Goal: Information Seeking & Learning: Learn about a topic

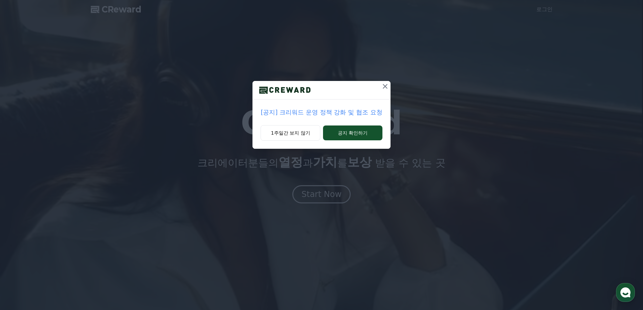
click at [384, 86] on icon at bounding box center [385, 86] width 5 height 5
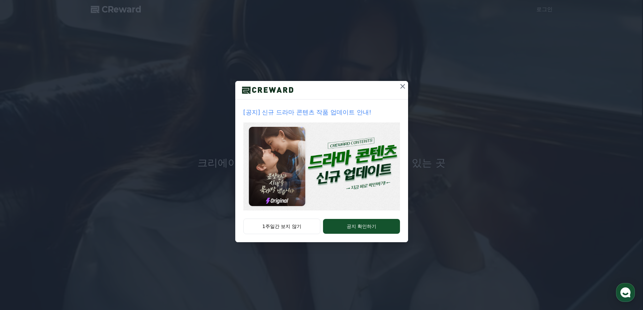
click at [406, 85] on icon at bounding box center [403, 86] width 8 height 8
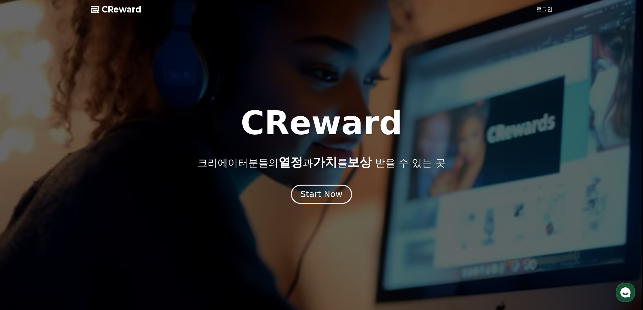
click at [322, 202] on button "Start Now" at bounding box center [321, 194] width 61 height 19
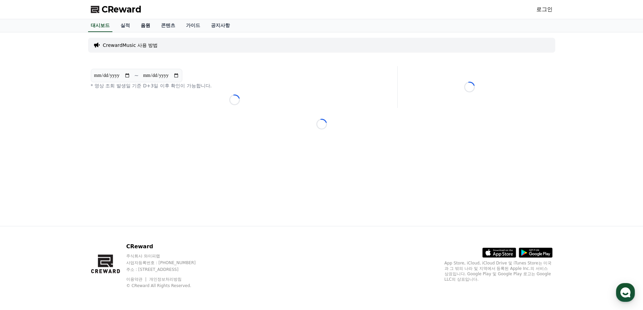
click at [148, 23] on link "음원" at bounding box center [145, 25] width 20 height 13
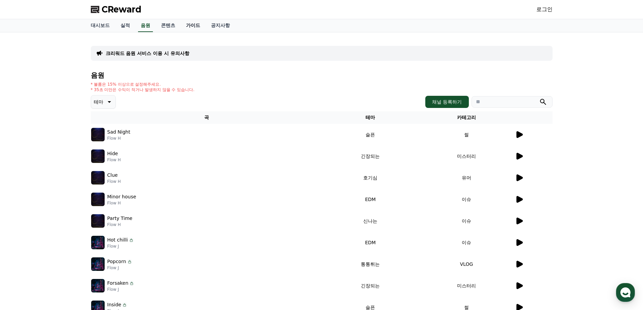
click at [195, 25] on link "가이드" at bounding box center [193, 25] width 25 height 13
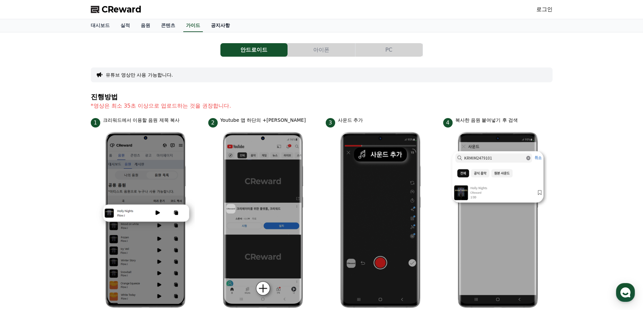
click at [222, 28] on link "공지사항" at bounding box center [221, 25] width 30 height 13
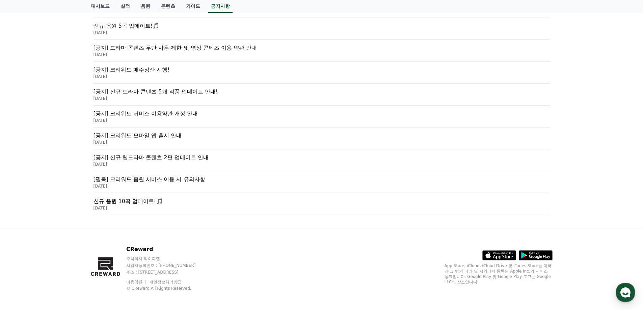
scroll to position [143, 0]
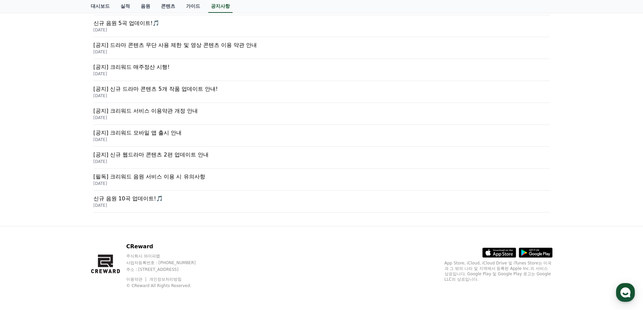
click at [164, 183] on p "[DATE]" at bounding box center [322, 183] width 457 height 5
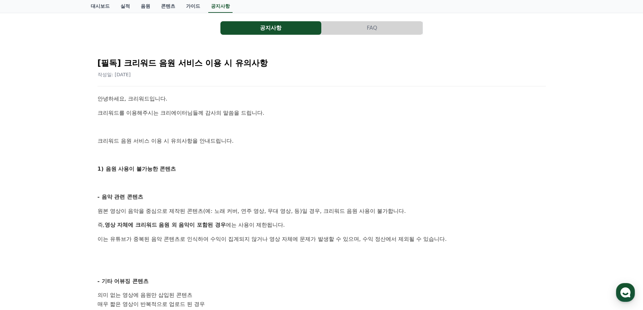
scroll to position [34, 0]
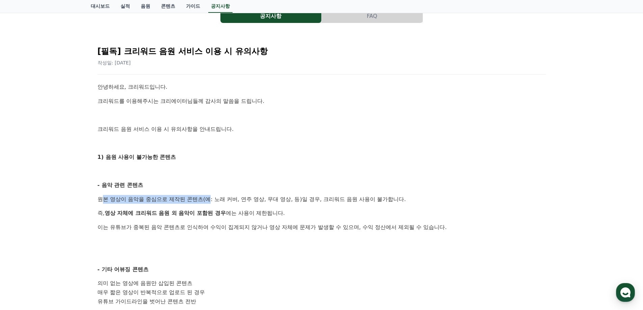
drag, startPoint x: 102, startPoint y: 198, endPoint x: 209, endPoint y: 200, distance: 107.1
click at [209, 200] on p "원본 영상이 음악을 중심으로 제작된 콘텐츠(예: 노래 커버, 연주 영상, 무대 영상, 등)일 경우, 크리워드 음원 사용이 불가합니다." at bounding box center [322, 199] width 449 height 9
click at [195, 211] on strong "영상 자체에 크리워드 음원 외 음악이 포함된 경우" at bounding box center [165, 213] width 121 height 6
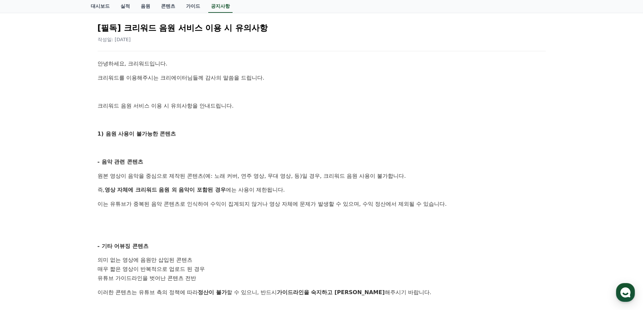
scroll to position [135, 0]
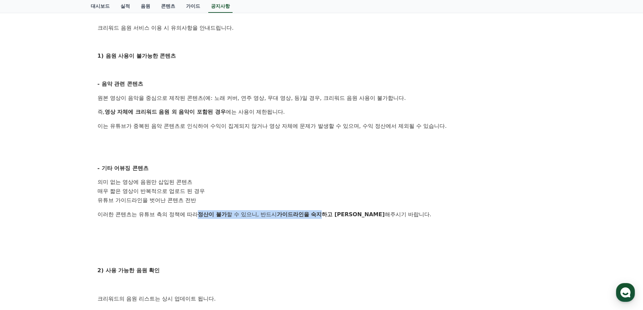
drag, startPoint x: 202, startPoint y: 213, endPoint x: 329, endPoint y: 218, distance: 126.7
click at [329, 218] on p "이러한 콘텐츠는 유튜브 측의 정책에 따라 정산이 불가 할 수 있으니, 반드시 가이드라인을 숙지하고 준수 해주시기 바랍니다." at bounding box center [322, 214] width 449 height 9
drag, startPoint x: 108, startPoint y: 181, endPoint x: 195, endPoint y: 185, distance: 86.6
click at [195, 185] on li "의미 없는 영상에 음원만 삽입된 콘텐츠" at bounding box center [322, 182] width 449 height 9
click at [145, 194] on li "매우 짧은 영상이 반복적으로 업로드 된 경우" at bounding box center [322, 191] width 449 height 9
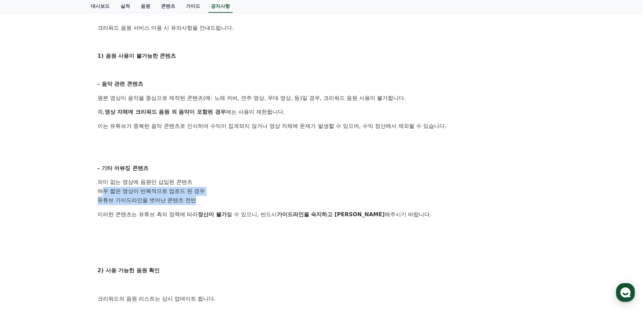
drag, startPoint x: 101, startPoint y: 189, endPoint x: 208, endPoint y: 199, distance: 106.9
click at [208, 199] on ol "의미 없는 영상에 음원만 삽입된 콘텐츠 매우 짧은 영상이 반복적으로 업로드 된 경우 유튜브 가이드라인을 벗어난 콘텐츠 전반" at bounding box center [322, 191] width 449 height 27
click at [225, 201] on li "유튜브 가이드라인을 벗어난 콘텐츠 전반" at bounding box center [322, 200] width 449 height 9
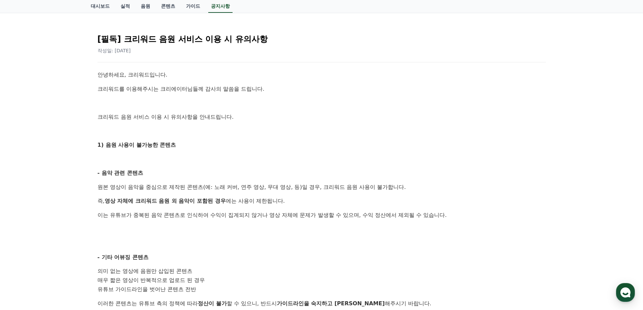
scroll to position [0, 0]
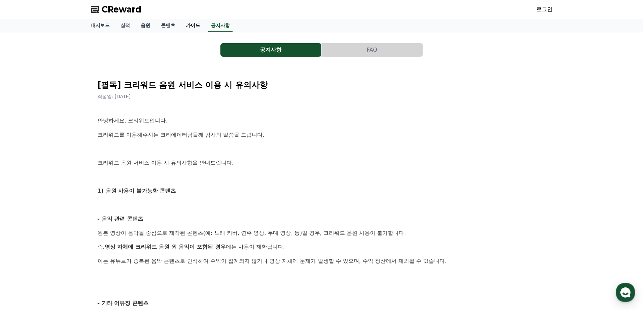
click at [194, 27] on link "가이드" at bounding box center [193, 25] width 25 height 13
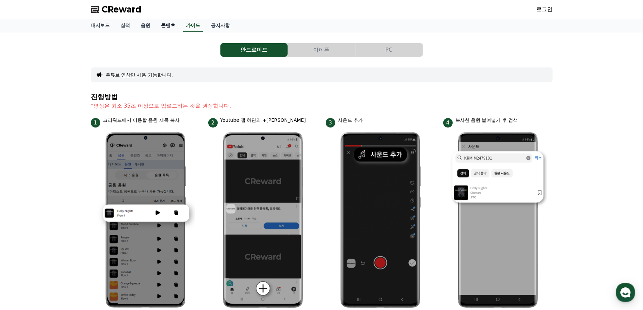
click at [171, 27] on link "콘텐츠" at bounding box center [168, 25] width 25 height 13
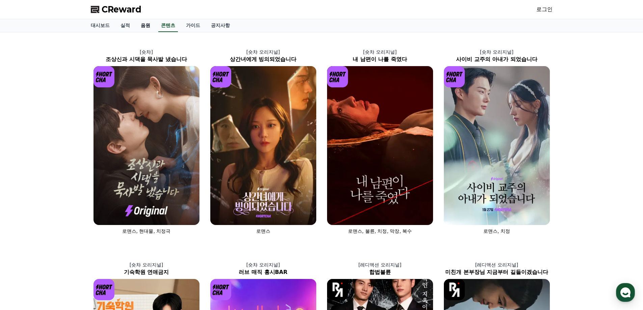
click at [148, 26] on link "음원" at bounding box center [145, 25] width 20 height 13
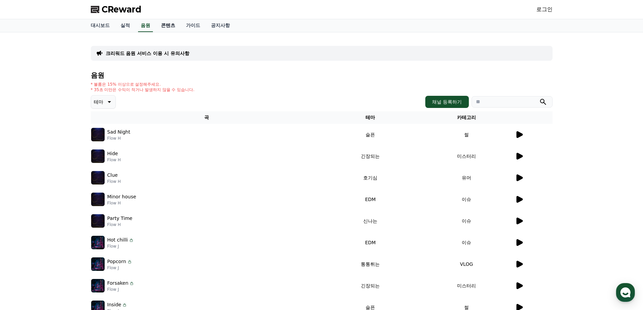
click at [165, 27] on link "콘텐츠" at bounding box center [168, 25] width 25 height 13
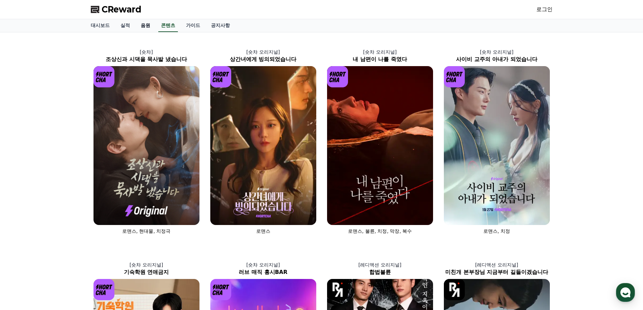
click at [149, 26] on link "음원" at bounding box center [145, 25] width 20 height 13
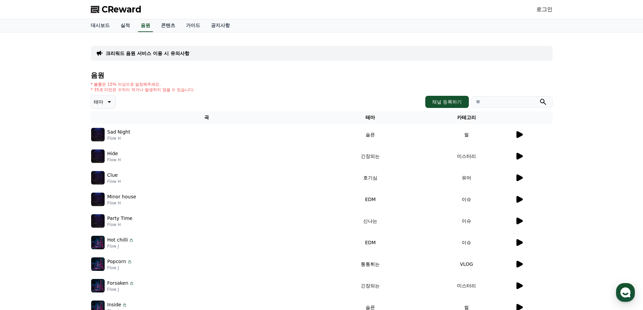
click at [152, 53] on p "크리워드 음원 서비스 이용 시 유의사항" at bounding box center [148, 53] width 84 height 7
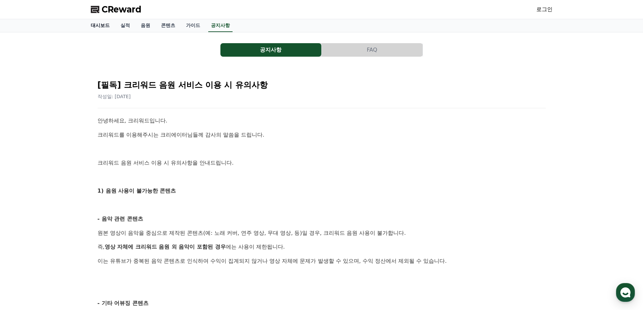
click at [103, 25] on link "대시보드" at bounding box center [100, 25] width 30 height 13
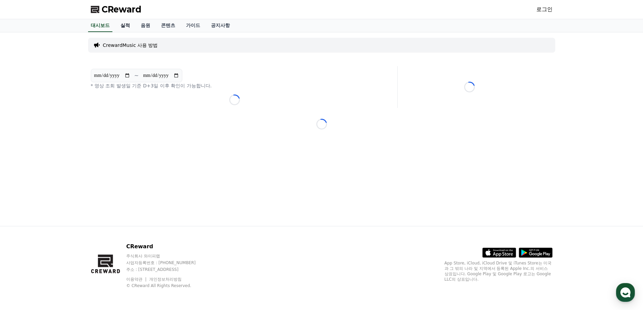
click at [128, 28] on link "실적" at bounding box center [125, 25] width 20 height 13
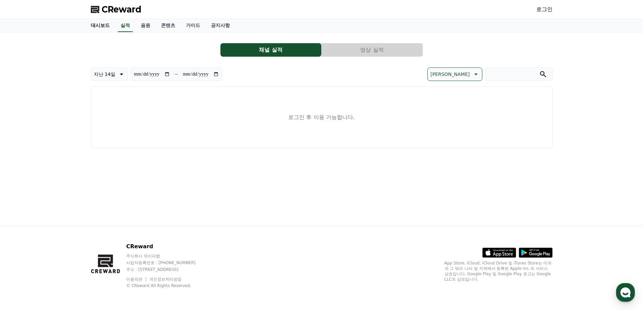
click at [100, 21] on link "대시보드" at bounding box center [100, 25] width 30 height 13
